Goal: Task Accomplishment & Management: Use online tool/utility

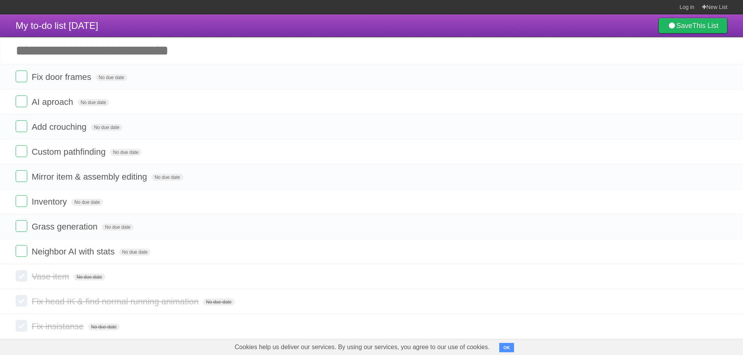
click at [70, 59] on input "Add another task" at bounding box center [371, 50] width 743 height 27
type input "**********"
click input "*********" at bounding box center [0, 0] width 0 height 0
